Goal: Task Accomplishment & Management: Use online tool/utility

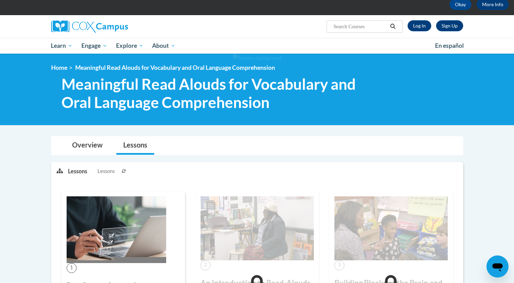
scroll to position [36, 0]
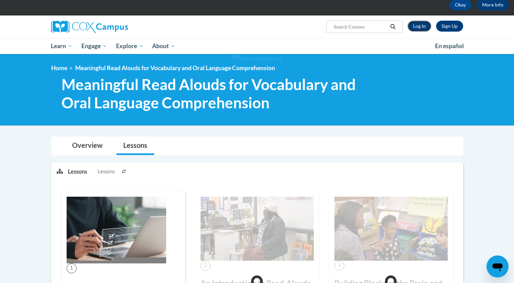
click at [419, 27] on link "Log In" at bounding box center [419, 26] width 24 height 11
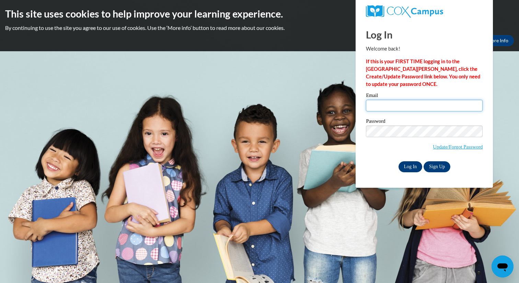
type input "idalton@habershamschools.com"
click at [410, 166] on input "Log In" at bounding box center [411, 166] width 24 height 11
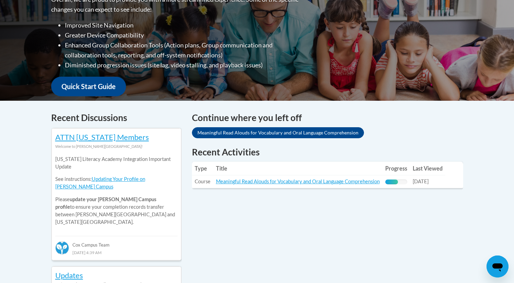
scroll to position [193, 0]
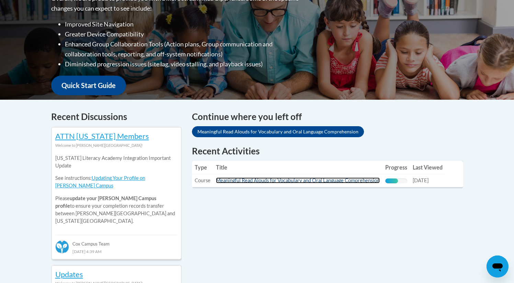
click at [334, 183] on link "Meaningful Read Alouds for Vocabulary and Oral Language Comprehension" at bounding box center [298, 180] width 164 height 6
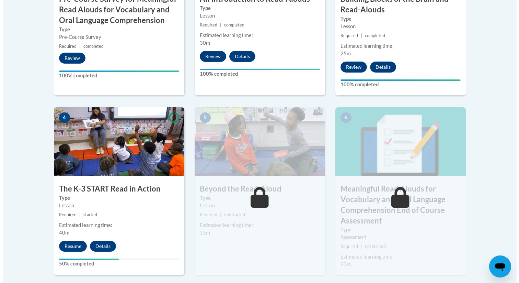
scroll to position [333, 0]
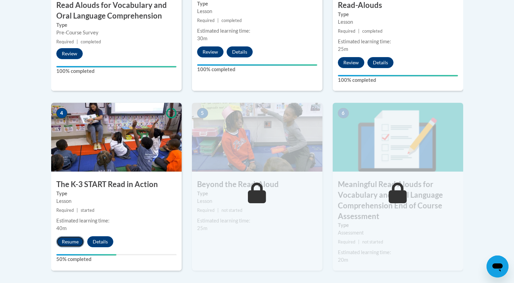
click at [74, 243] on button "Resume" at bounding box center [70, 241] width 28 height 11
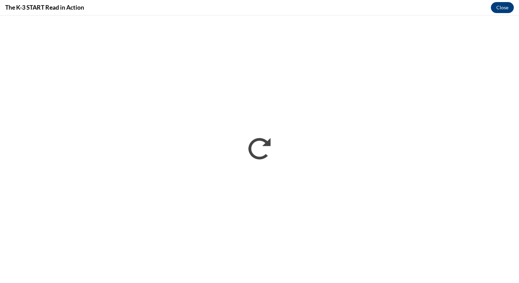
scroll to position [0, 0]
